Goal: Information Seeking & Learning: Learn about a topic

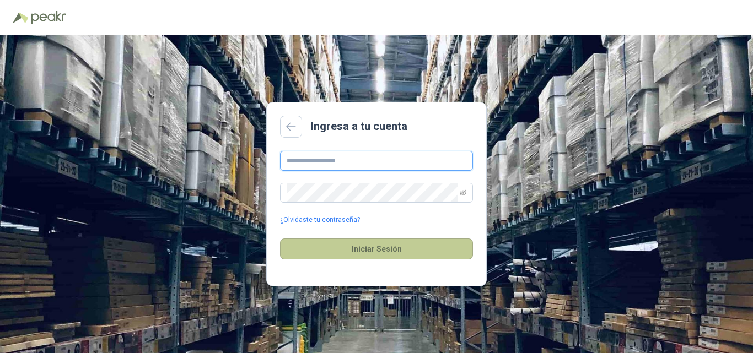
type input "**********"
click at [376, 248] on button "Iniciar Sesión" at bounding box center [376, 249] width 193 height 21
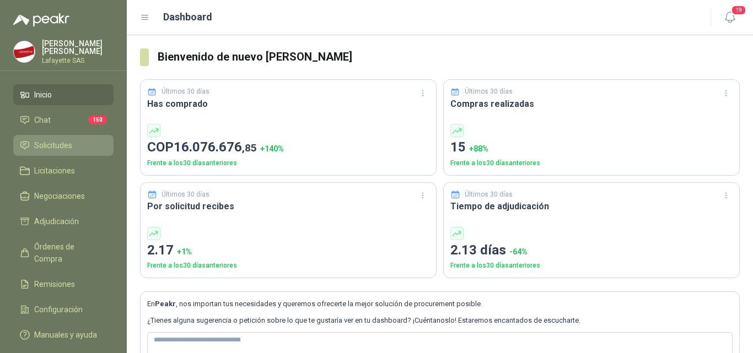
click at [73, 144] on li "Solicitudes" at bounding box center [63, 145] width 87 height 12
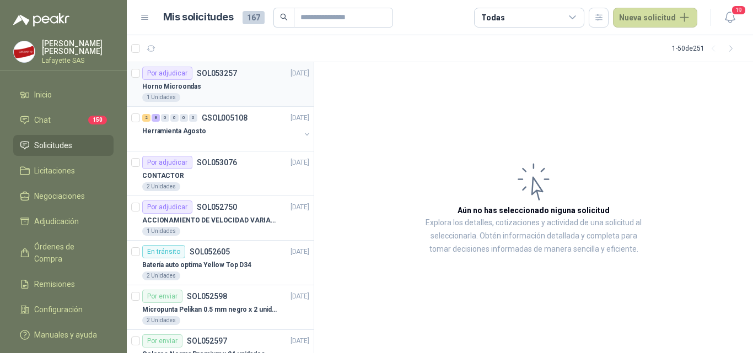
click at [220, 88] on div "Horno Microondas" at bounding box center [225, 86] width 167 height 13
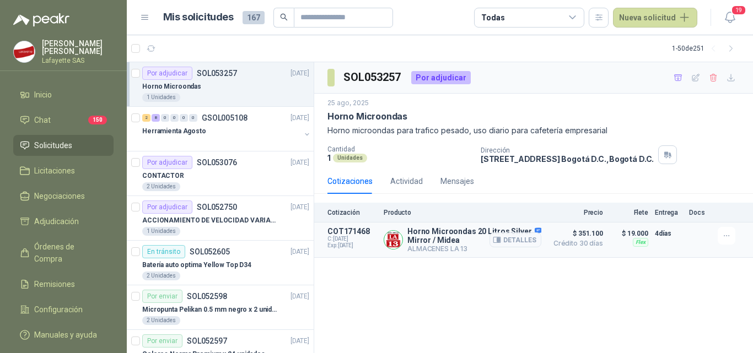
click at [454, 239] on p "Horno Microondas 20 Litros Silver Mirror / Midea" at bounding box center [474, 236] width 134 height 18
click at [525, 241] on button "Detalles" at bounding box center [516, 240] width 52 height 15
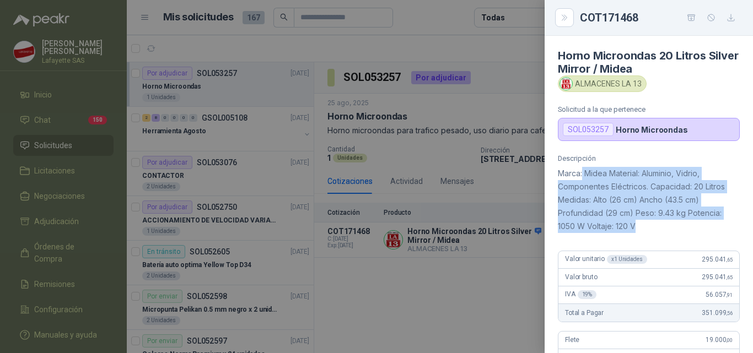
drag, startPoint x: 584, startPoint y: 174, endPoint x: 685, endPoint y: 223, distance: 112.7
click at [685, 223] on p "Marca: Midea Material: Aluminio, Vidrio, Componentes Eléctricos. Capacidad: 20 …" at bounding box center [649, 200] width 182 height 66
click at [565, 20] on icon "Close" at bounding box center [564, 17] width 9 height 9
